Goal: Communication & Community: Share content

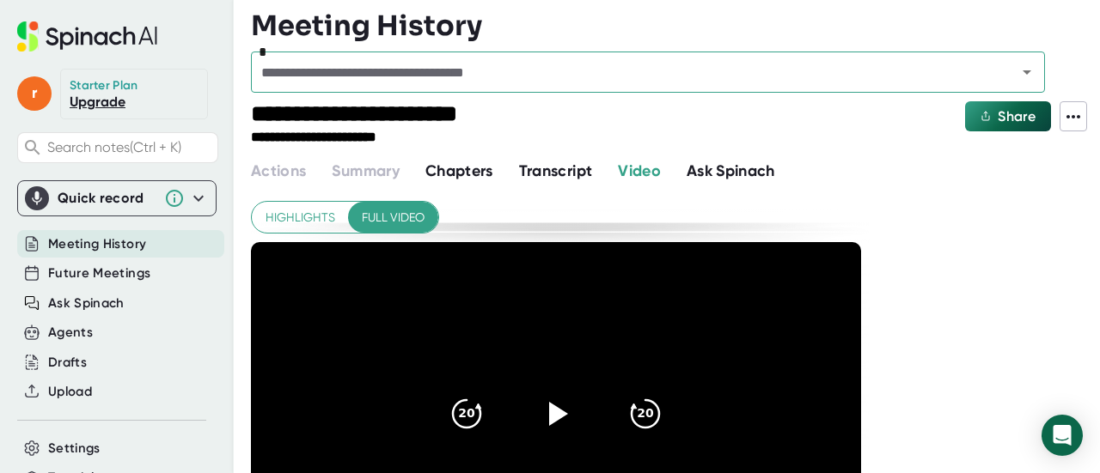
scroll to position [124, 0]
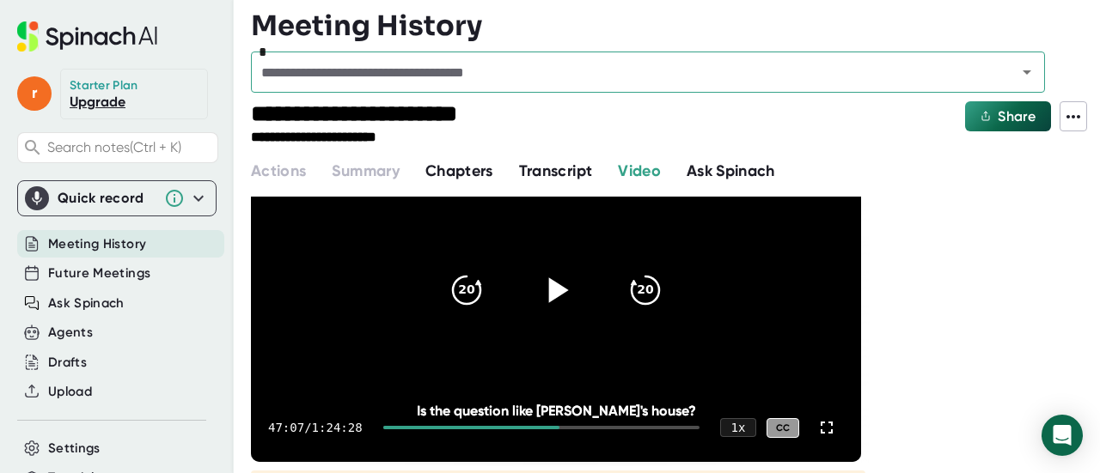
click at [573, 274] on icon at bounding box center [556, 290] width 43 height 43
click at [562, 281] on icon at bounding box center [555, 290] width 21 height 25
click at [567, 293] on icon at bounding box center [556, 290] width 43 height 43
click at [573, 427] on div at bounding box center [541, 427] width 316 height 3
click at [552, 300] on icon at bounding box center [555, 290] width 21 height 25
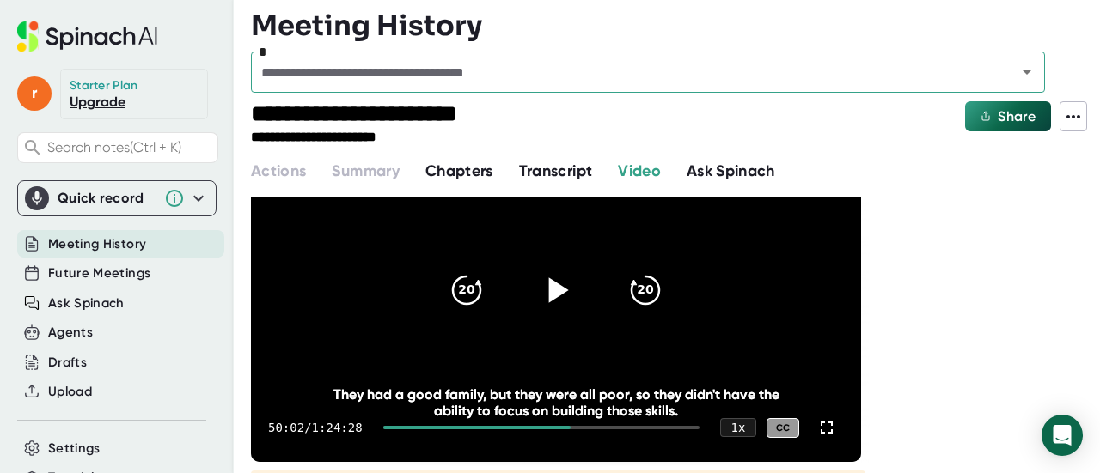
click at [552, 300] on icon at bounding box center [556, 290] width 43 height 43
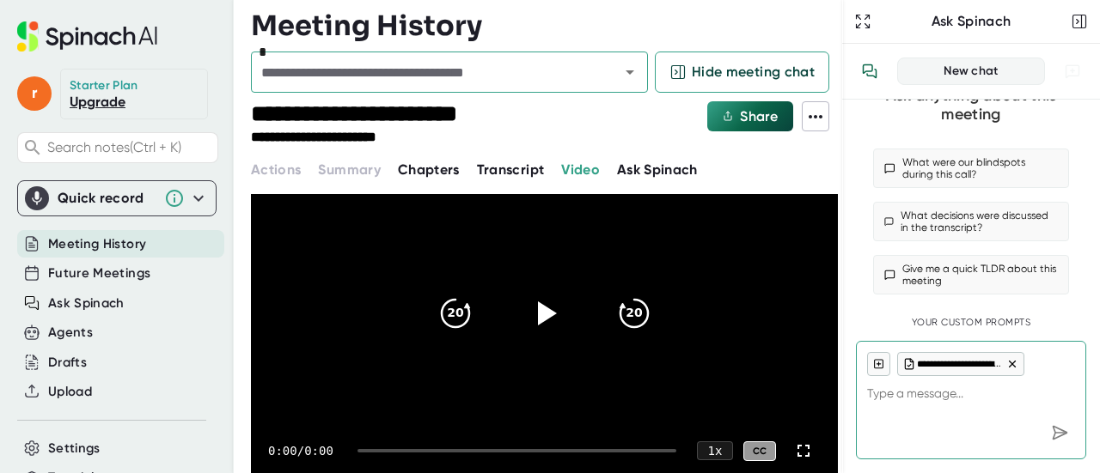
scroll to position [101, 0]
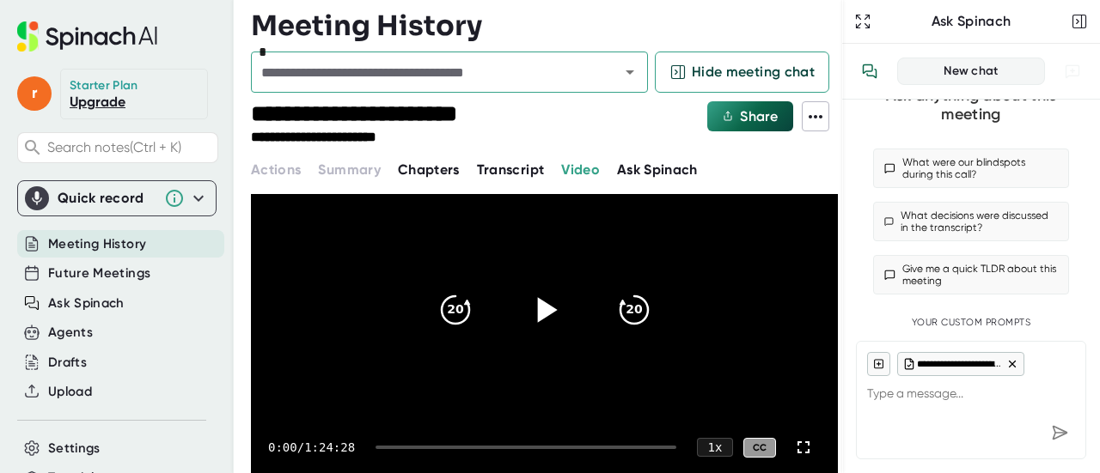
click at [537, 316] on icon at bounding box center [547, 310] width 20 height 25
click at [538, 308] on icon at bounding box center [543, 310] width 43 height 43
click at [538, 308] on icon at bounding box center [547, 310] width 20 height 25
click at [388, 448] on div at bounding box center [526, 447] width 301 height 3
click at [390, 447] on div at bounding box center [526, 447] width 301 height 3
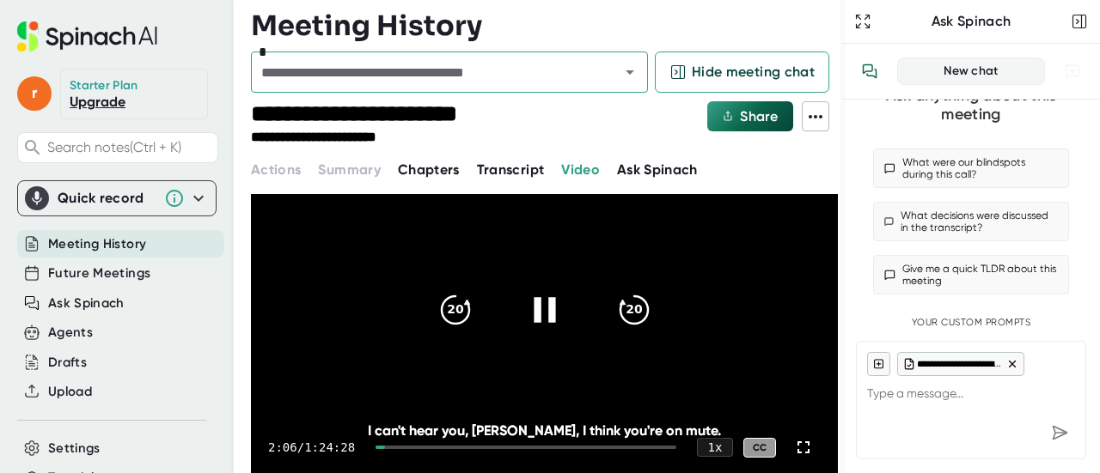
click at [544, 326] on icon at bounding box center [543, 310] width 43 height 43
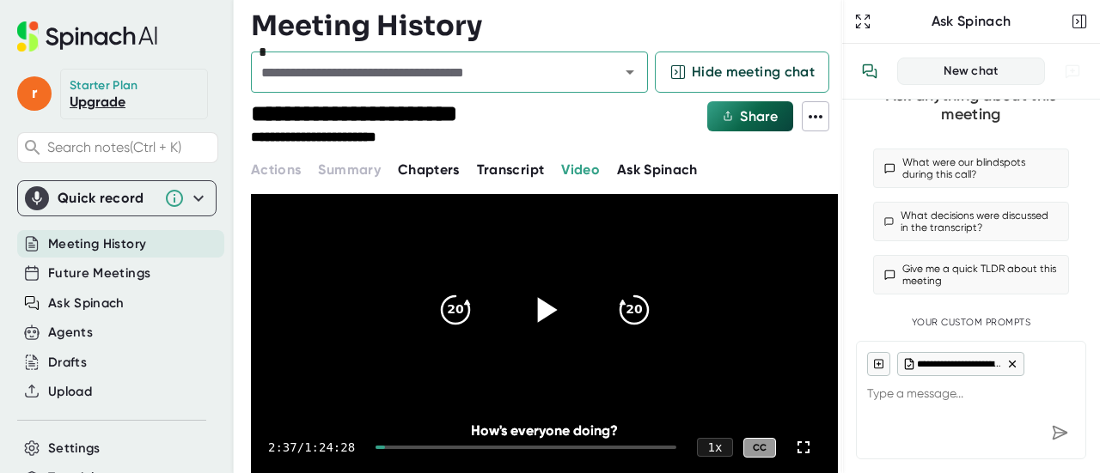
click at [544, 326] on icon at bounding box center [543, 310] width 43 height 43
click at [541, 308] on icon at bounding box center [544, 310] width 21 height 25
click at [541, 308] on icon at bounding box center [547, 310] width 20 height 25
click at [541, 308] on icon at bounding box center [544, 310] width 21 height 25
click at [516, 171] on span "Transcript" at bounding box center [511, 170] width 68 height 16
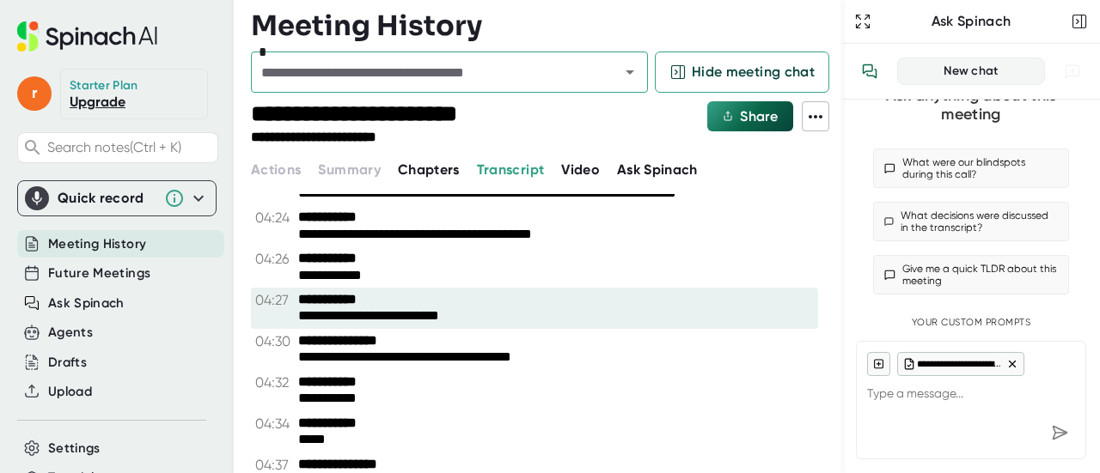
scroll to position [4385, 0]
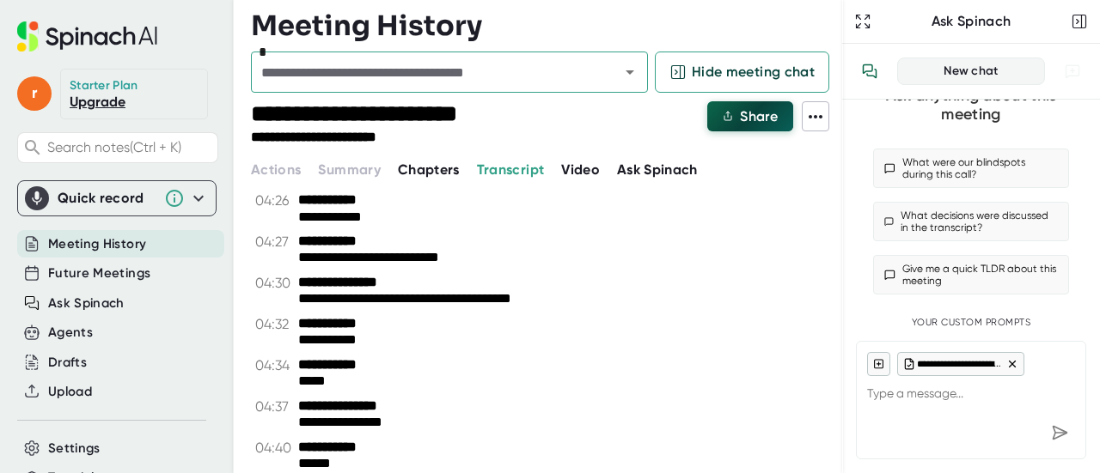
click at [742, 116] on span "Share" at bounding box center [759, 116] width 38 height 16
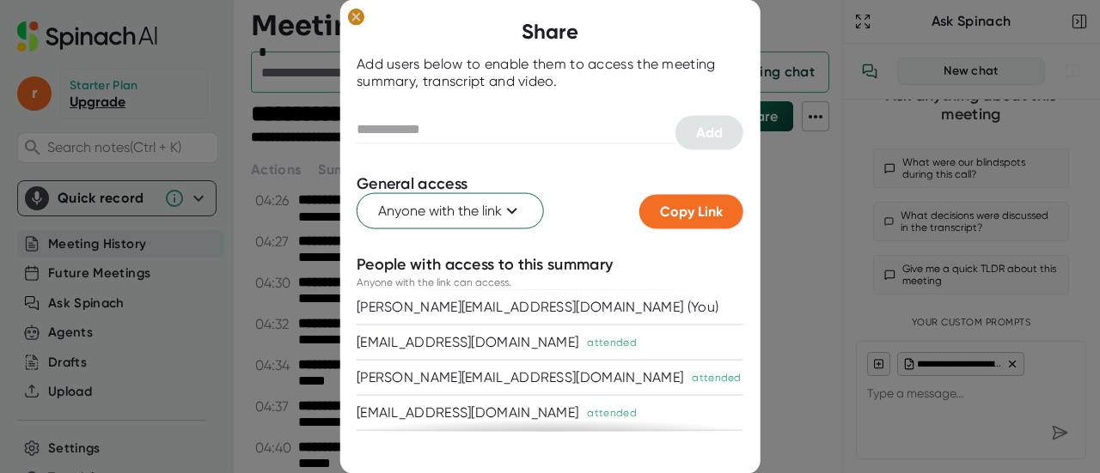
click at [358, 12] on ellipse at bounding box center [356, 16] width 16 height 17
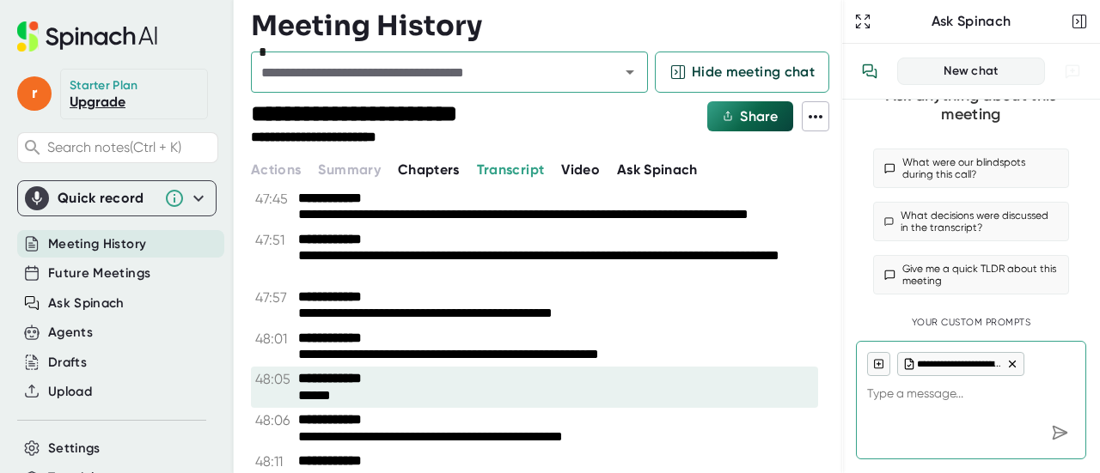
scroll to position [36060, 0]
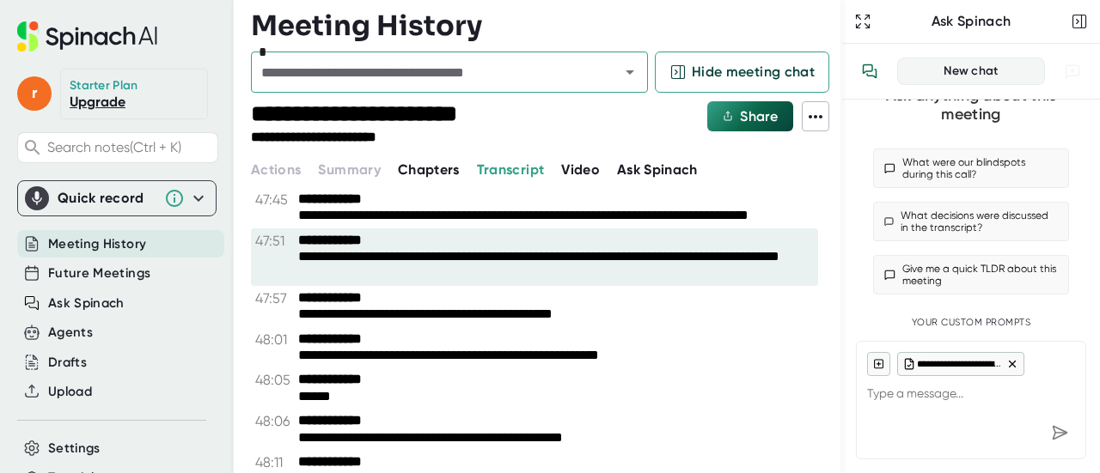
drag, startPoint x: 302, startPoint y: 325, endPoint x: 385, endPoint y: 333, distance: 82.9
click at [385, 281] on div "**********" at bounding box center [556, 265] width 516 height 32
drag, startPoint x: 361, startPoint y: 337, endPoint x: 269, endPoint y: 315, distance: 94.4
click at [269, 286] on div "**********" at bounding box center [534, 258] width 567 height 58
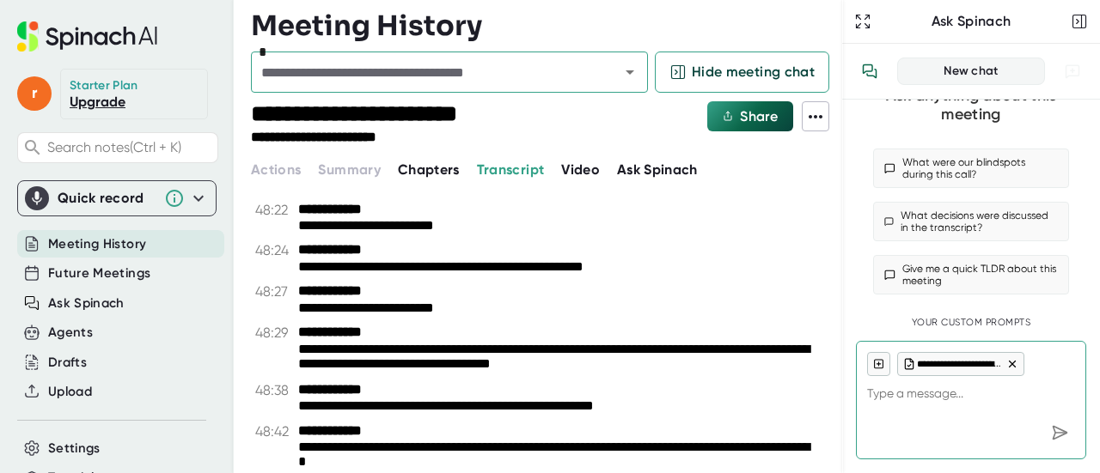
scroll to position [36579, 0]
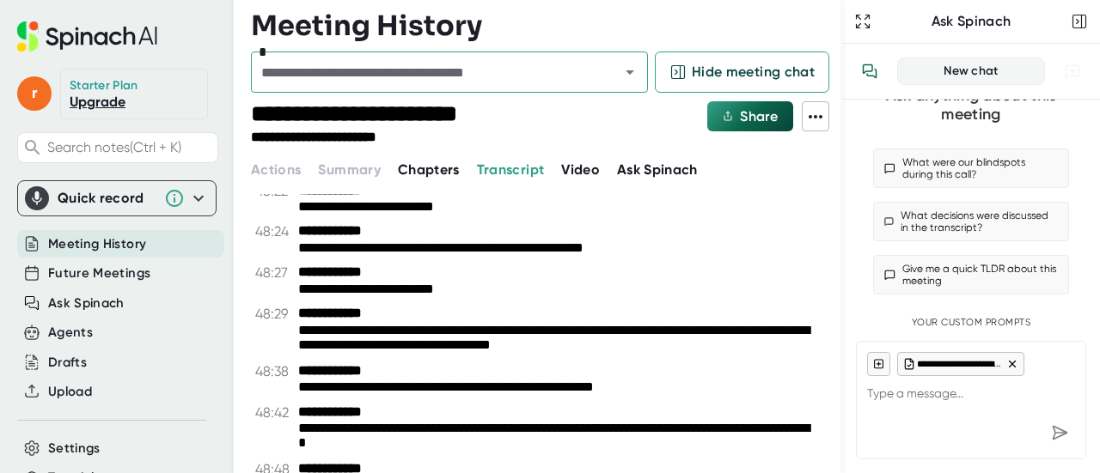
type textarea "x"
